Goal: Register for event/course

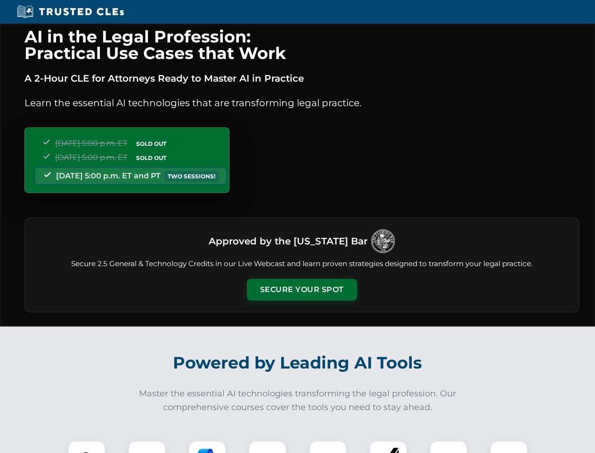
click at [302, 289] on button "Secure Your Spot" at bounding box center [302, 290] width 110 height 22
click at [87, 446] on img at bounding box center [86, 458] width 27 height 27
click at [147, 446] on div at bounding box center [147, 459] width 38 height 38
